Goal: Information Seeking & Learning: Learn about a topic

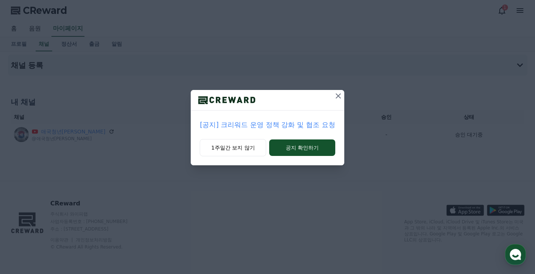
click at [247, 126] on p "[공지] 크리워드 운영 정책 강화 및 협조 요청" at bounding box center [267, 125] width 135 height 11
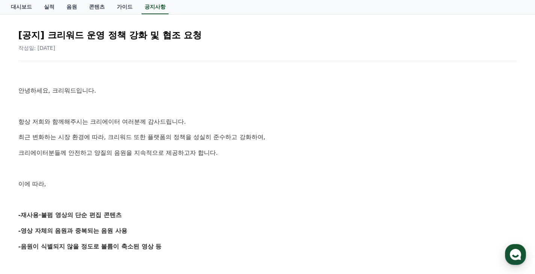
scroll to position [113, 0]
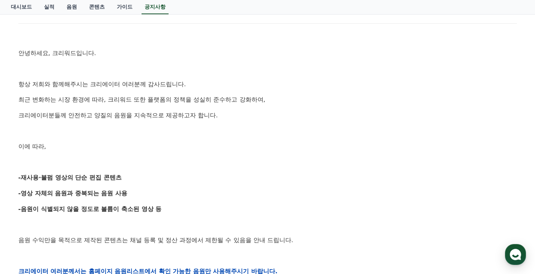
drag, startPoint x: 30, startPoint y: 178, endPoint x: 156, endPoint y: 189, distance: 126.6
click at [156, 189] on div "안녕하세요, 크리워드입니다. 항상 저희와 함께해주시는 크리에이터 여러분께 감사드립니다. 최근 변화하는 시장 환경에 따라, 크리워드 또한 플랫폼…" at bounding box center [267, 272] width 498 height 478
click at [156, 189] on p "-영상 자체의 음원과 중복되는 음원 사용" at bounding box center [267, 194] width 498 height 10
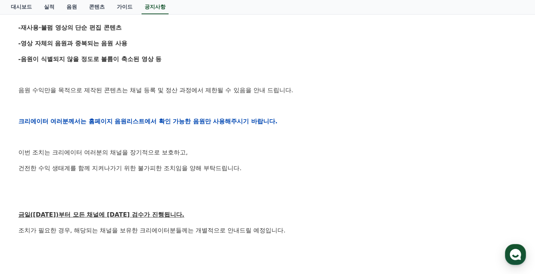
scroll to position [300, 0]
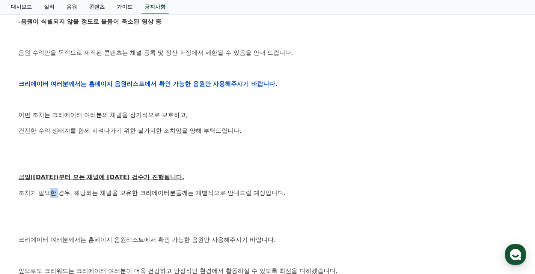
drag, startPoint x: 52, startPoint y: 194, endPoint x: 59, endPoint y: 192, distance: 7.5
click at [59, 192] on p "조치가 필요한 경우, 해당되는 채널을 보유한 크리에이터분들께는 개별적으로 안내드릴 예정입니다." at bounding box center [267, 193] width 498 height 10
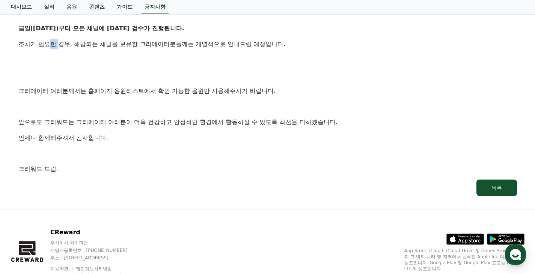
scroll to position [450, 0]
